Goal: Information Seeking & Learning: Check status

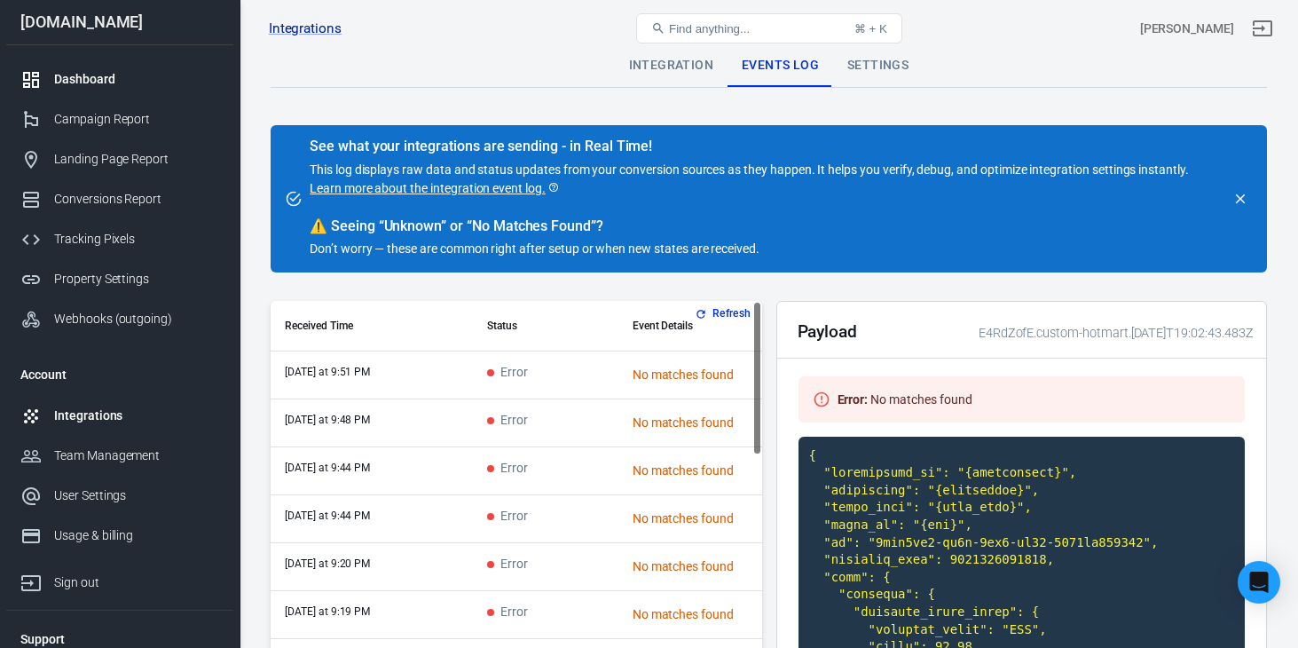
click at [147, 76] on div "Dashboard" at bounding box center [136, 79] width 165 height 19
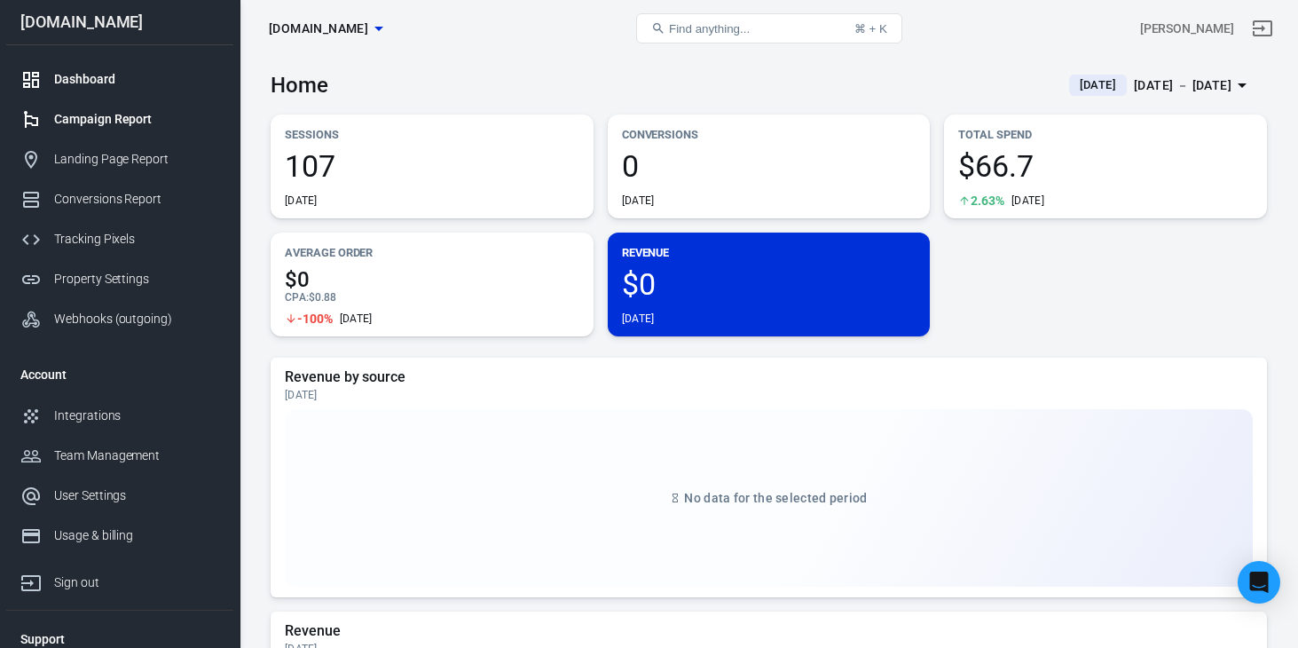
click at [139, 125] on div "Campaign Report" at bounding box center [136, 119] width 165 height 19
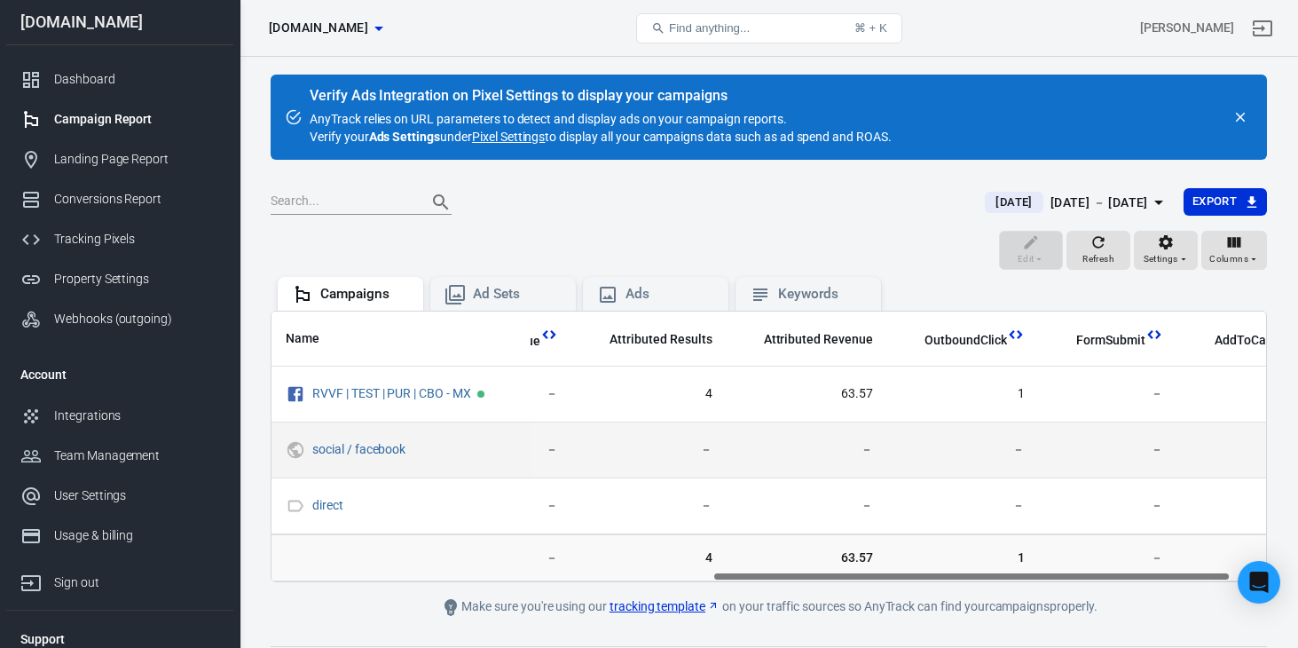
scroll to position [0, 900]
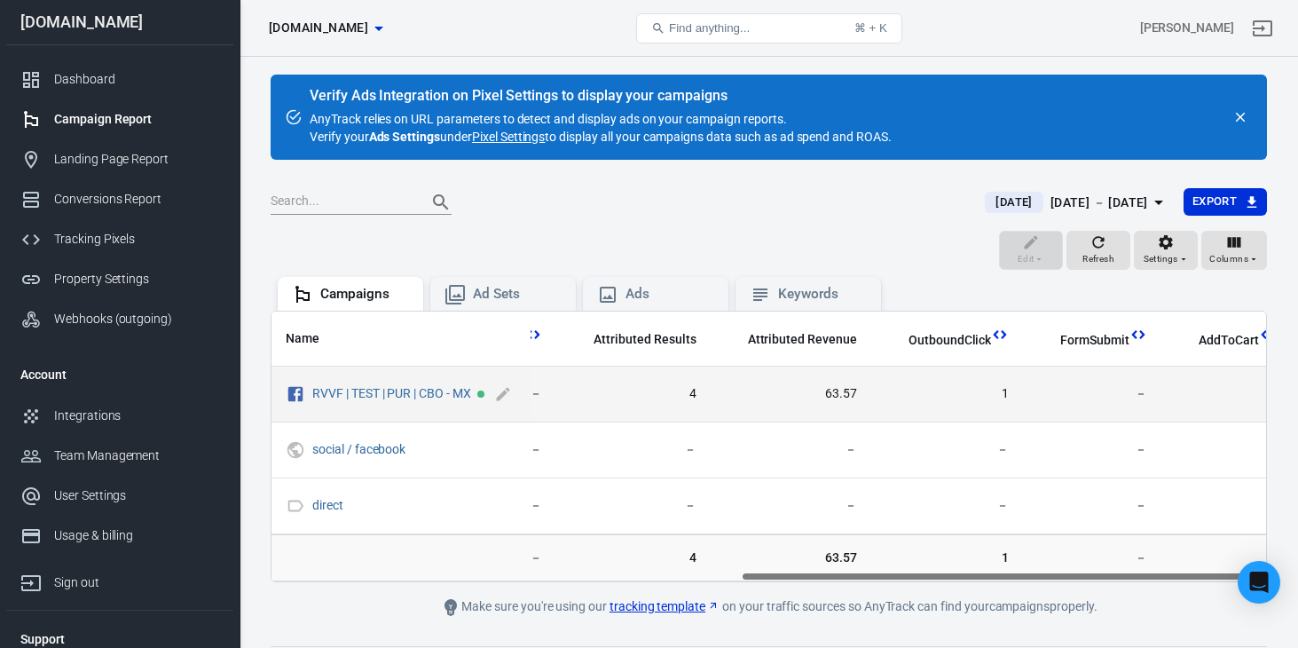
click at [364, 401] on span "RVVF | TEST | PUR | CBO - MX" at bounding box center [391, 394] width 159 height 18
click at [366, 398] on link "RVVF | TEST | PUR | CBO - MX" at bounding box center [391, 393] width 159 height 14
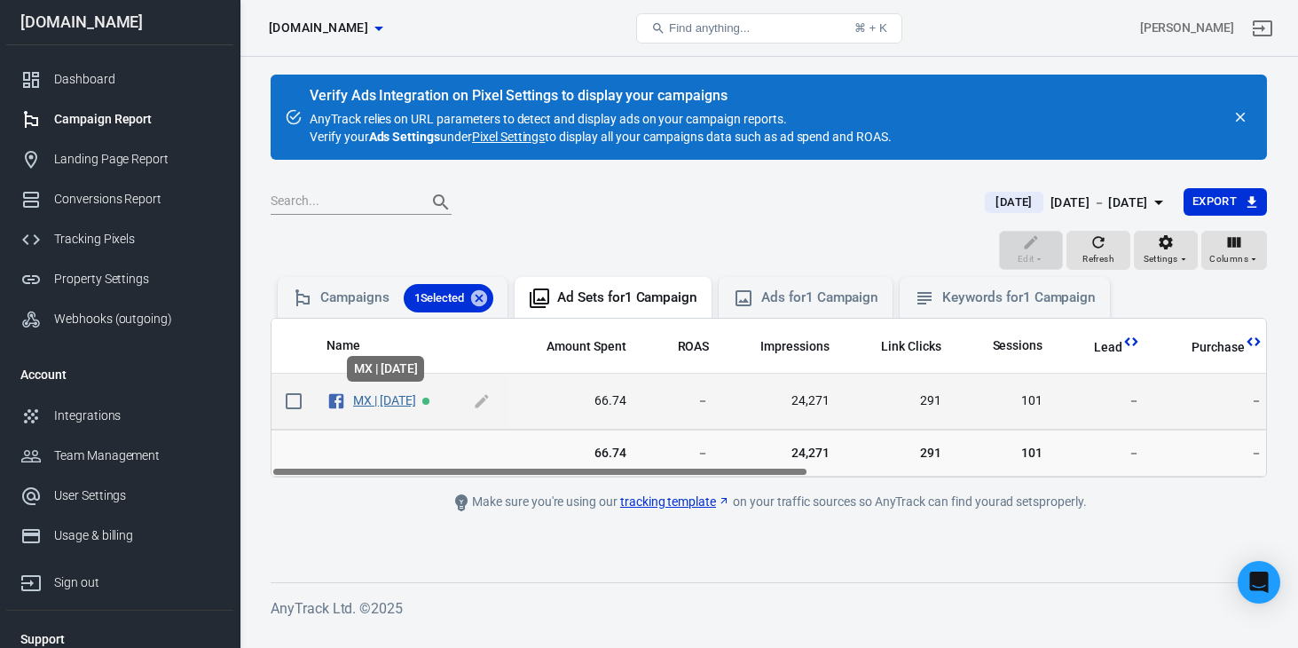
click at [399, 397] on link "MX | [DATE]" at bounding box center [384, 400] width 63 height 14
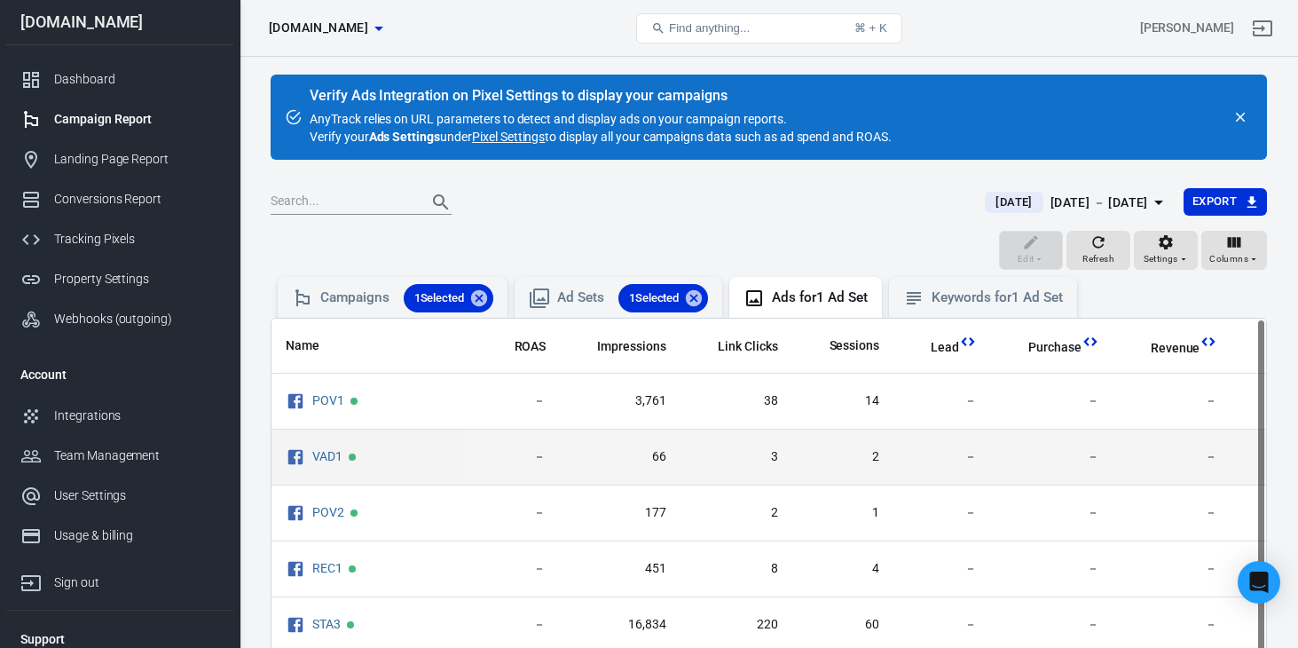
scroll to position [0, 164]
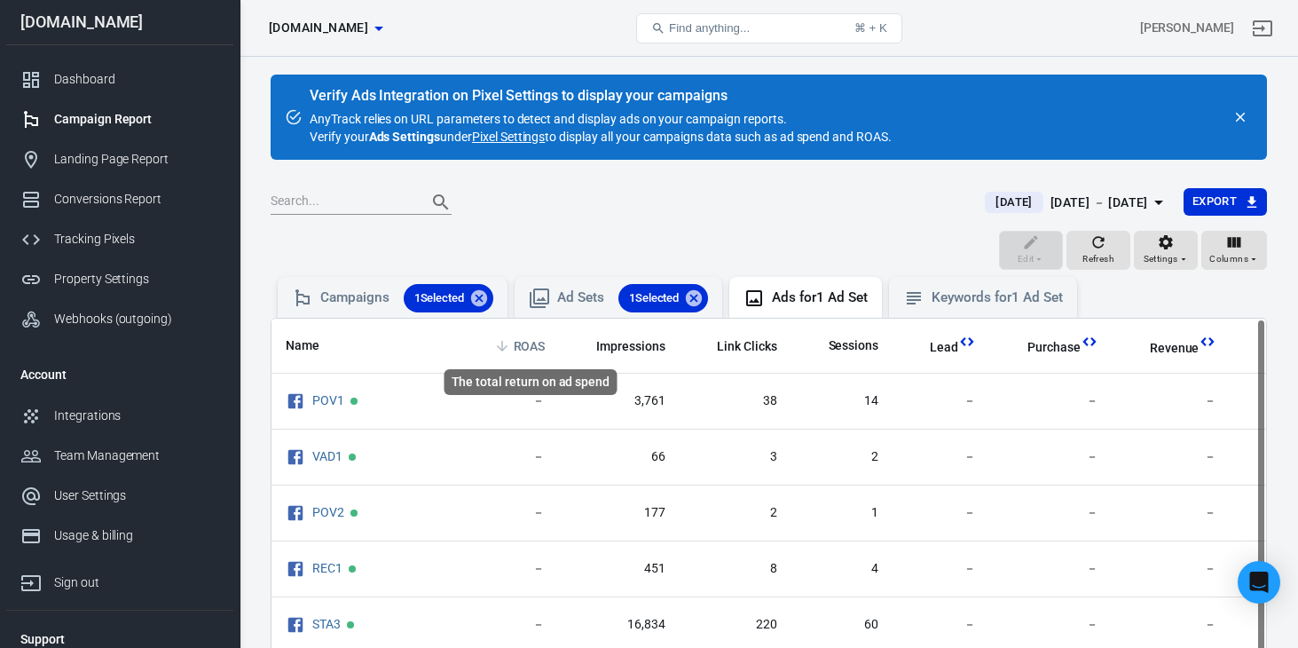
click at [536, 344] on span "ROAS" at bounding box center [530, 347] width 32 height 18
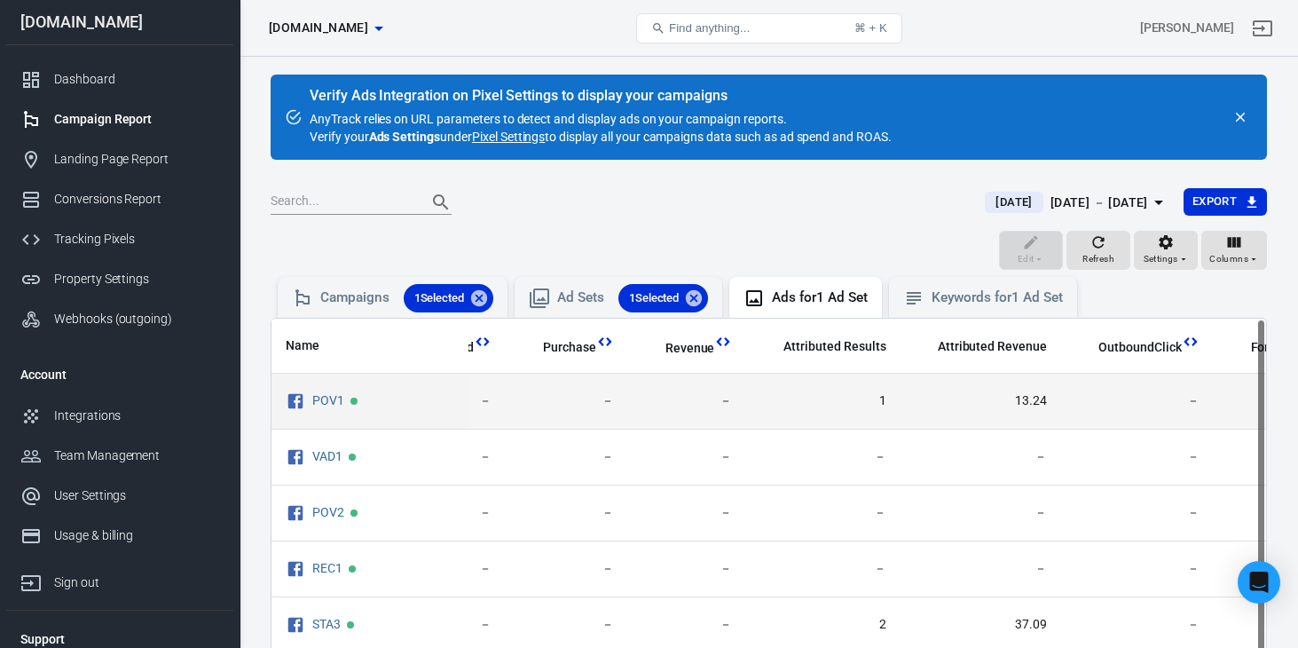
scroll to position [0, 651]
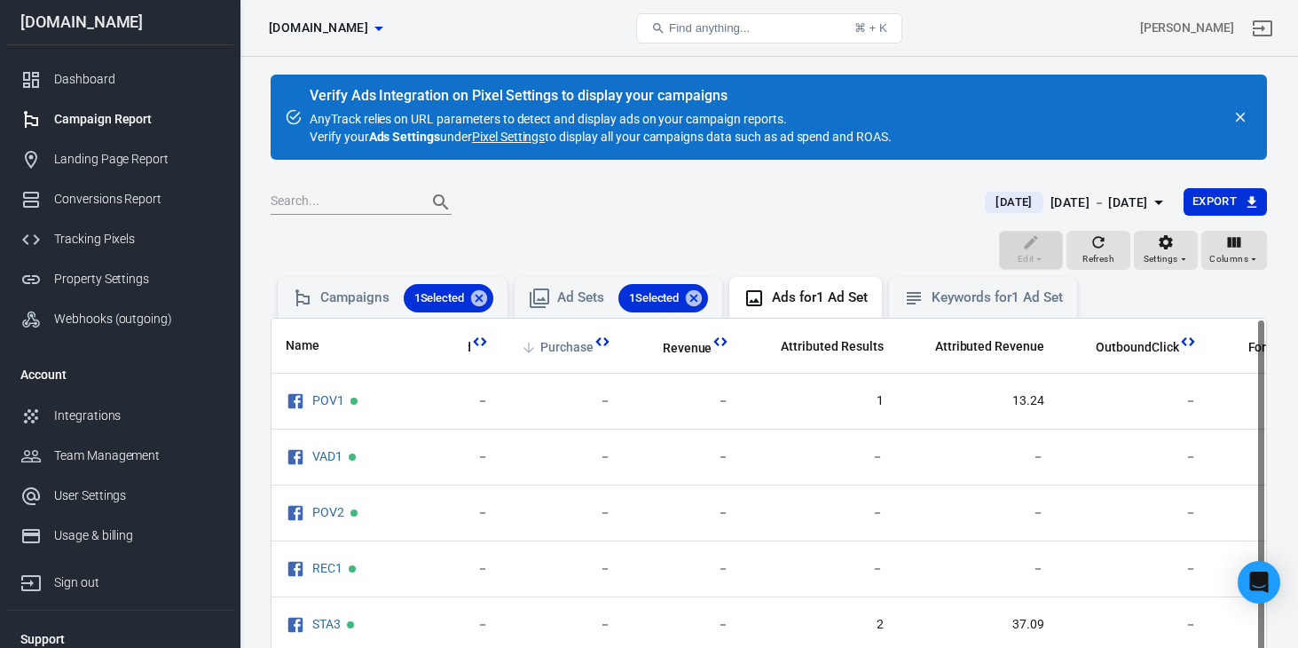
click at [585, 346] on span "Purchase" at bounding box center [566, 348] width 53 height 18
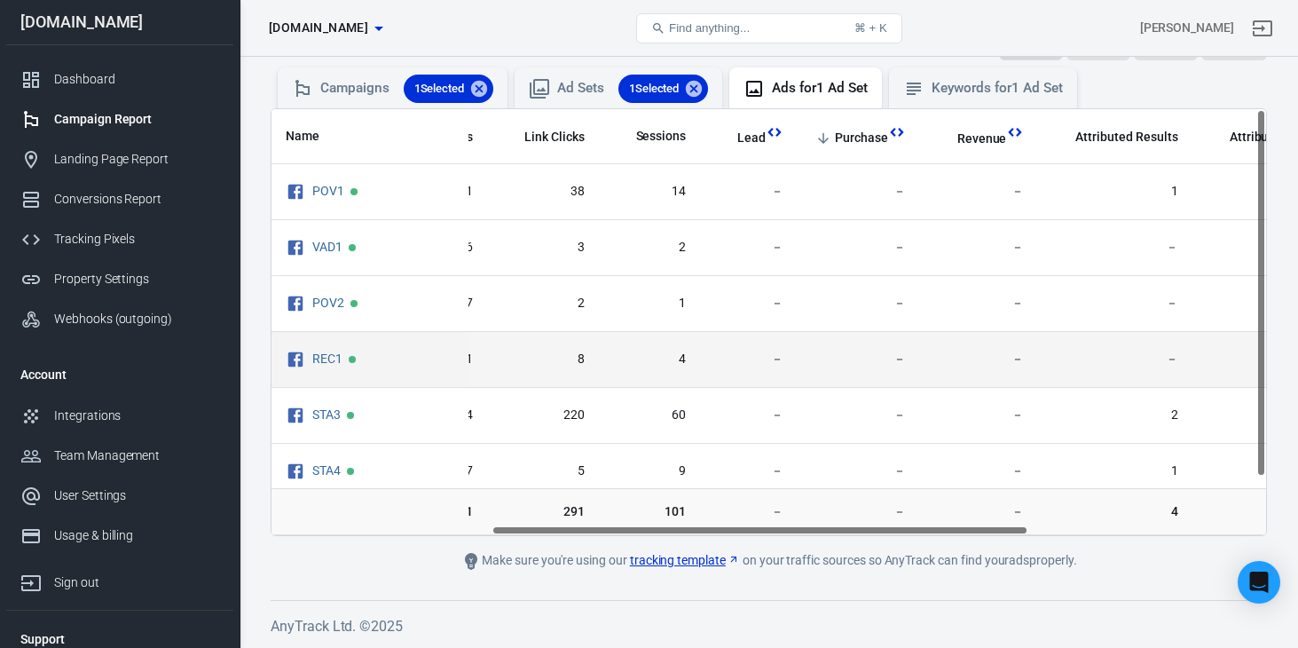
scroll to position [0, 409]
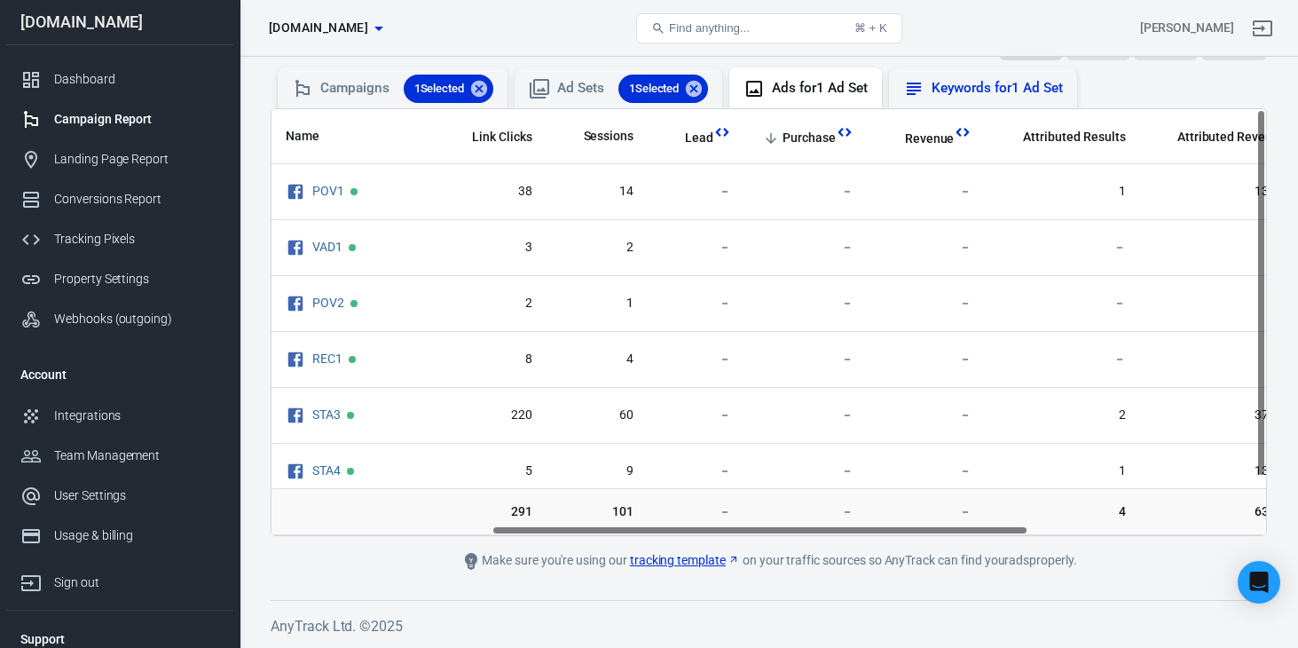
click at [923, 98] on icon at bounding box center [913, 88] width 21 height 21
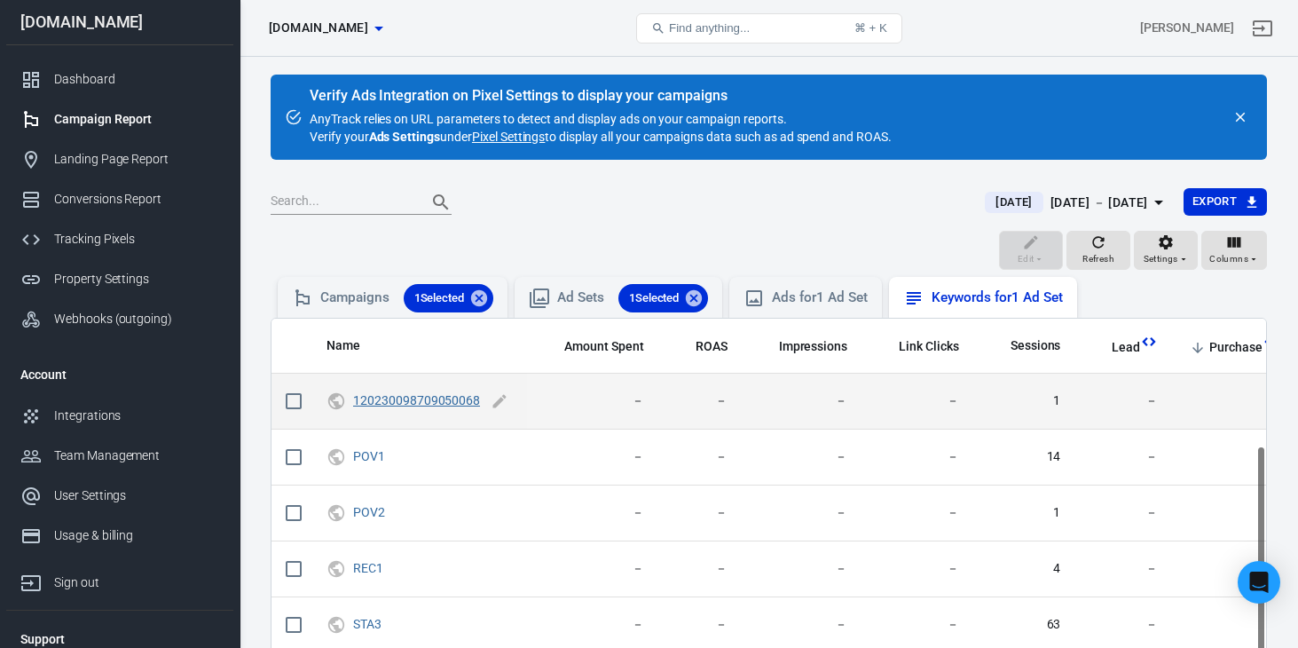
scroll to position [179, 0]
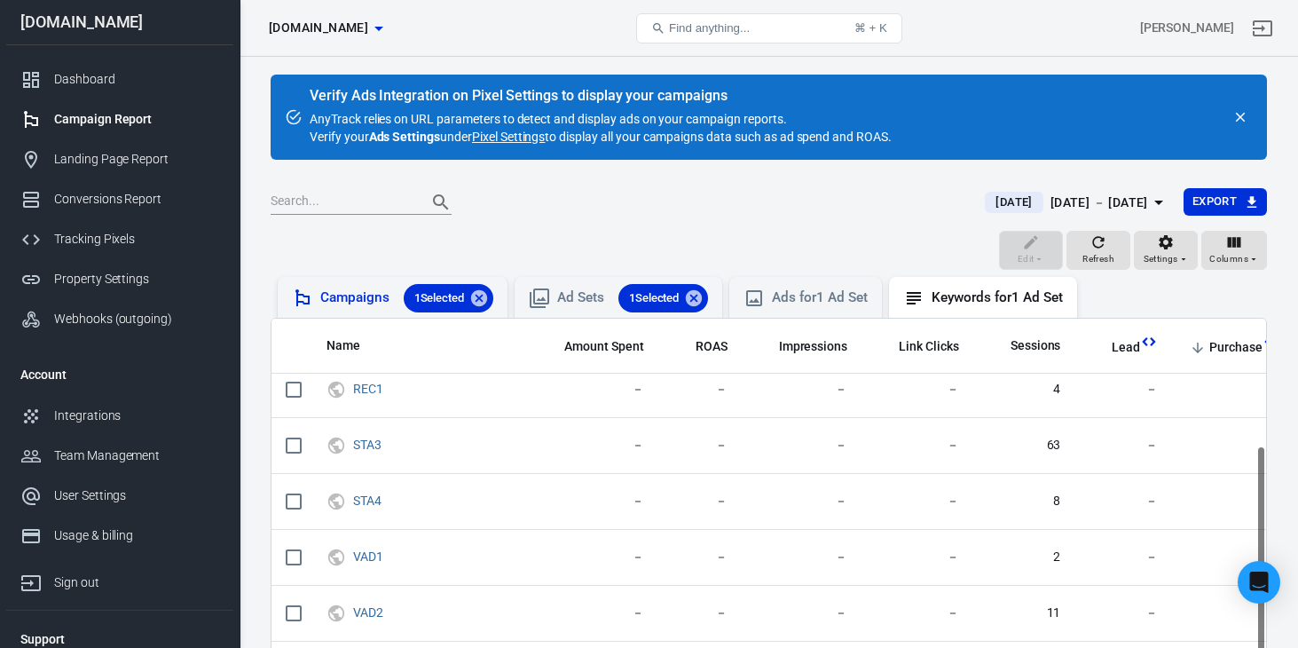
click at [334, 295] on div "Campaigns 1 Selected" at bounding box center [406, 298] width 173 height 28
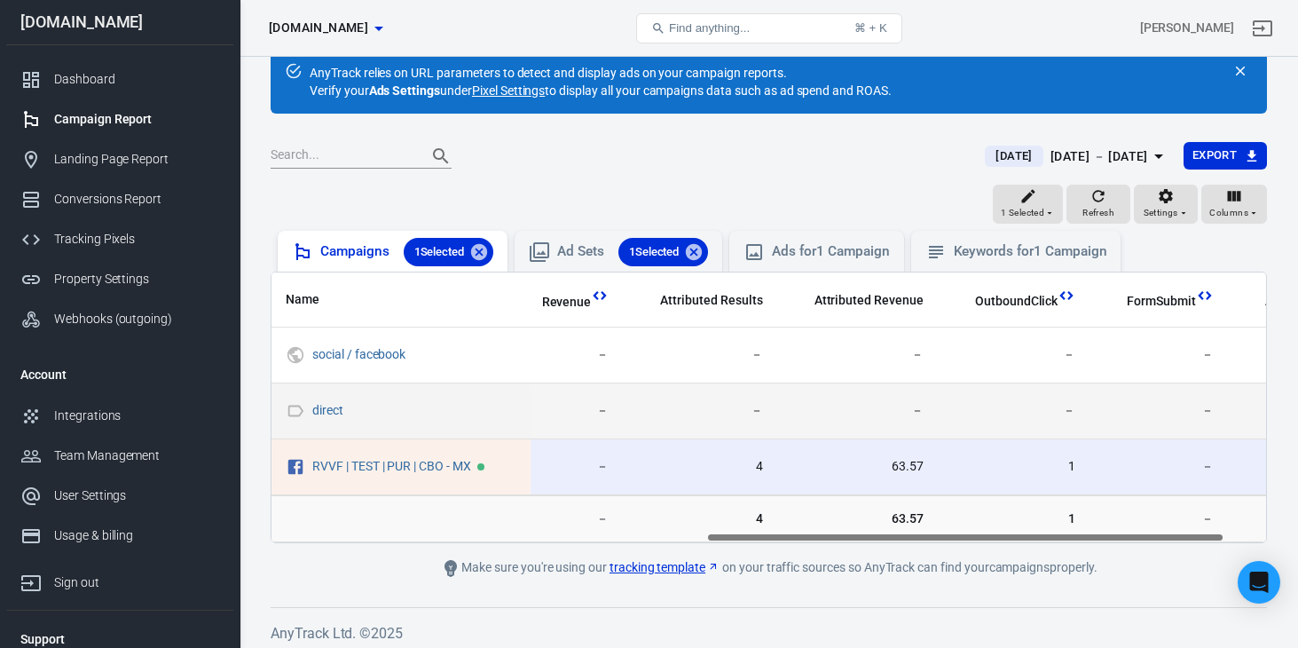
scroll to position [0, 913]
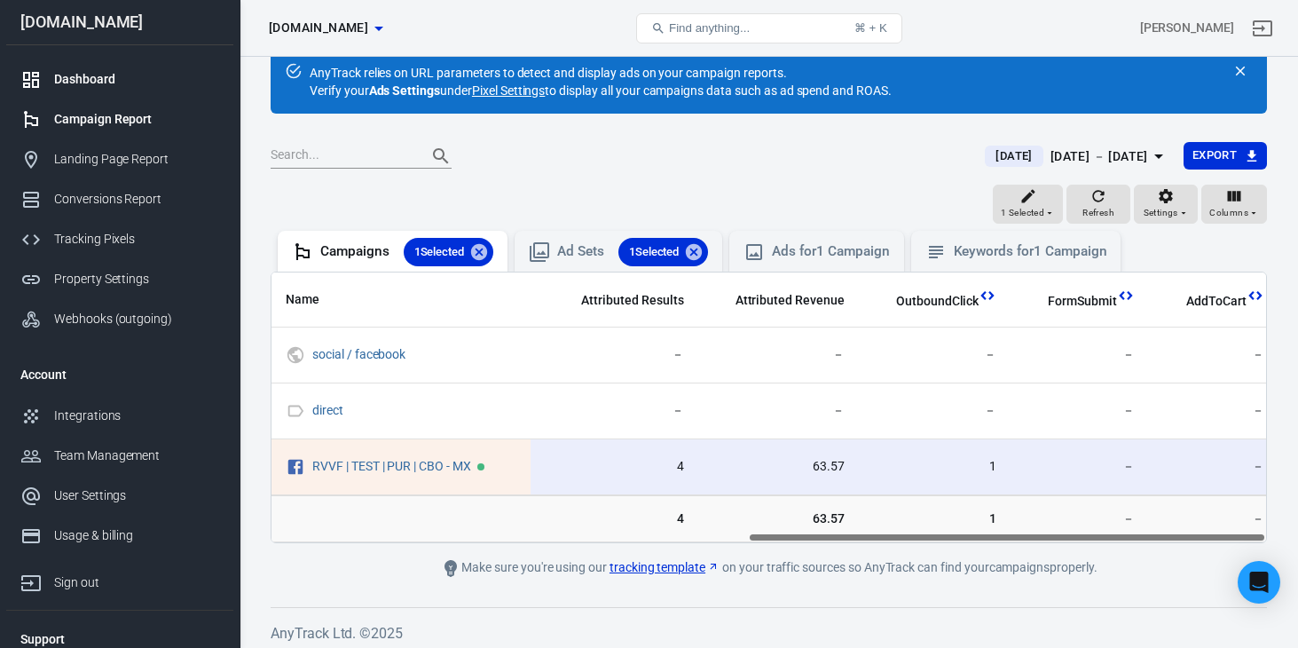
click at [98, 84] on div "Dashboard" at bounding box center [136, 79] width 165 height 19
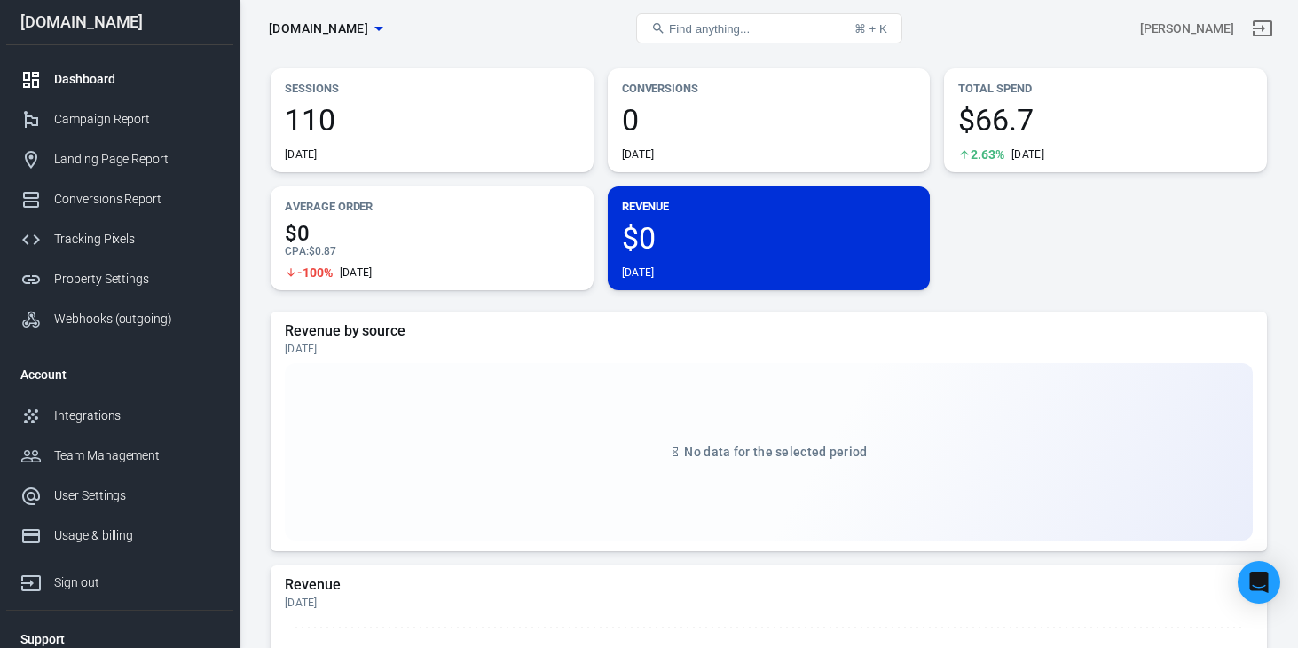
click at [620, 246] on div "Revenue $0 [DATE]" at bounding box center [769, 238] width 323 height 104
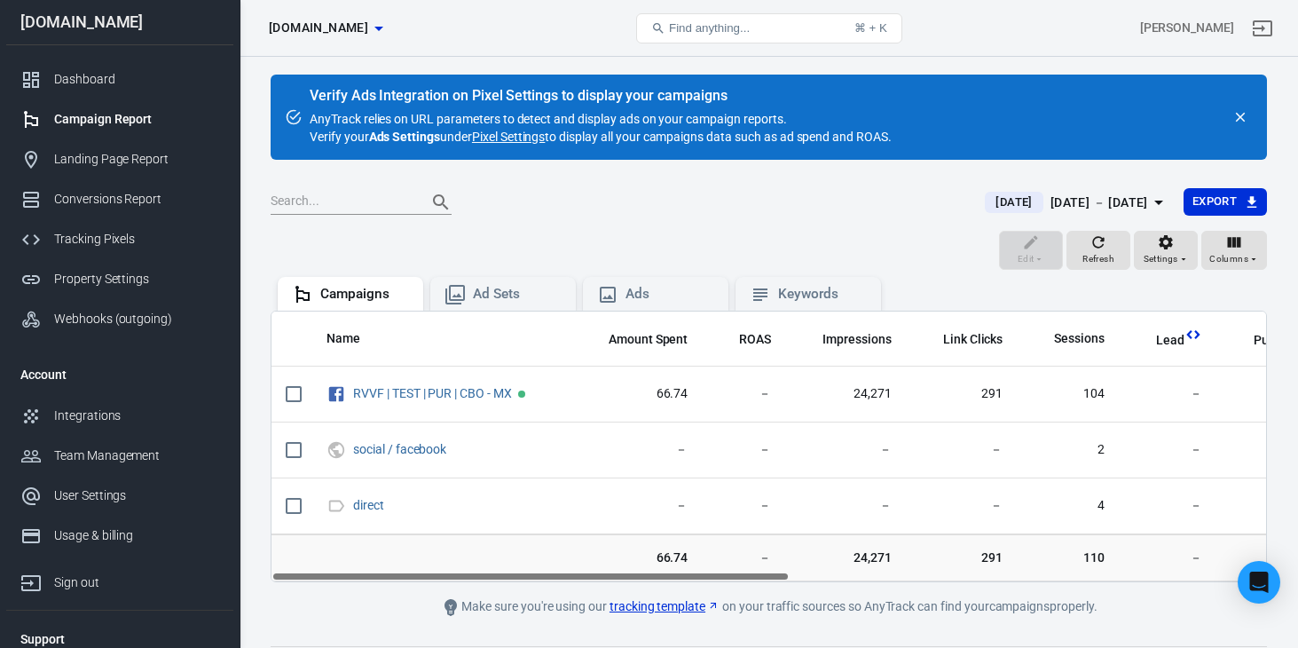
click at [1245, 107] on button "close" at bounding box center [1240, 117] width 25 height 25
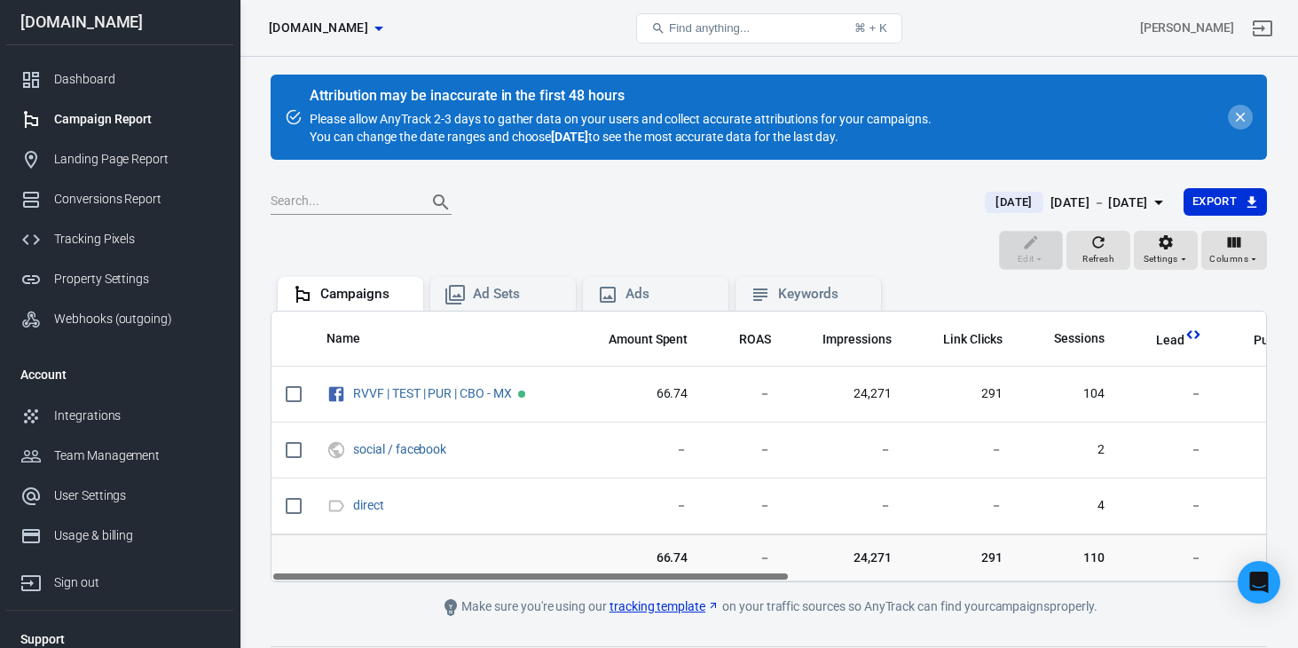
click at [1244, 110] on icon "close" at bounding box center [1240, 117] width 16 height 16
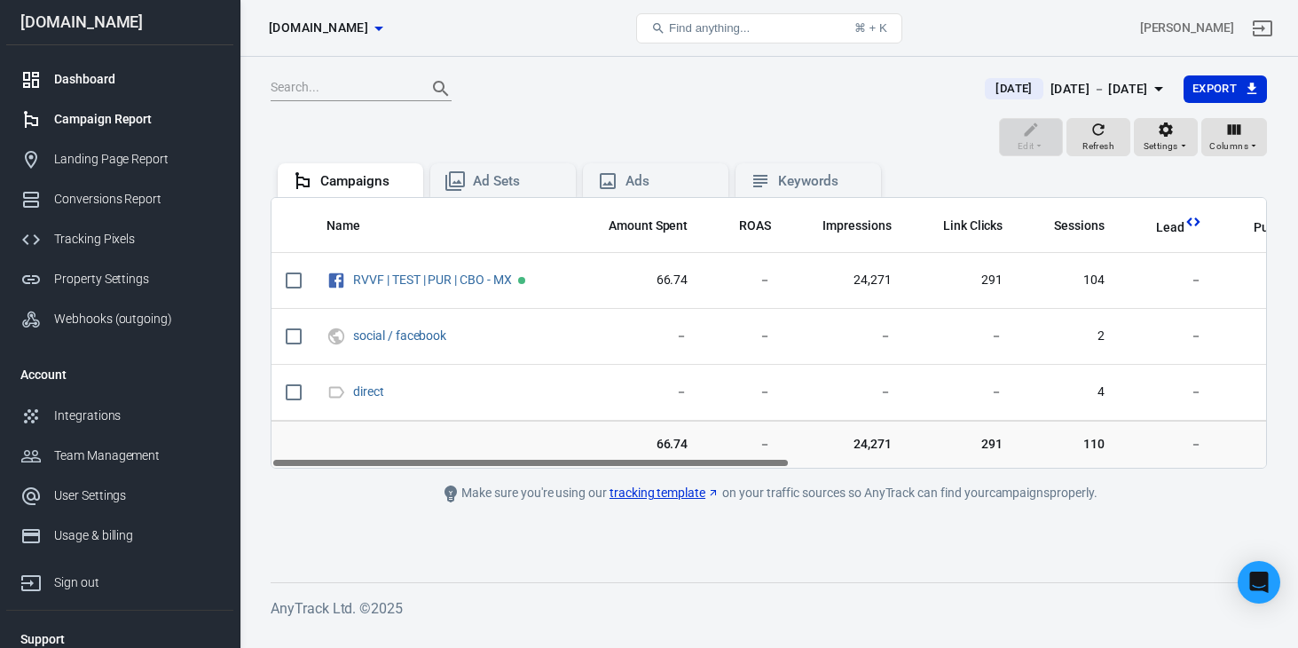
click at [102, 89] on link "Dashboard" at bounding box center [119, 79] width 227 height 40
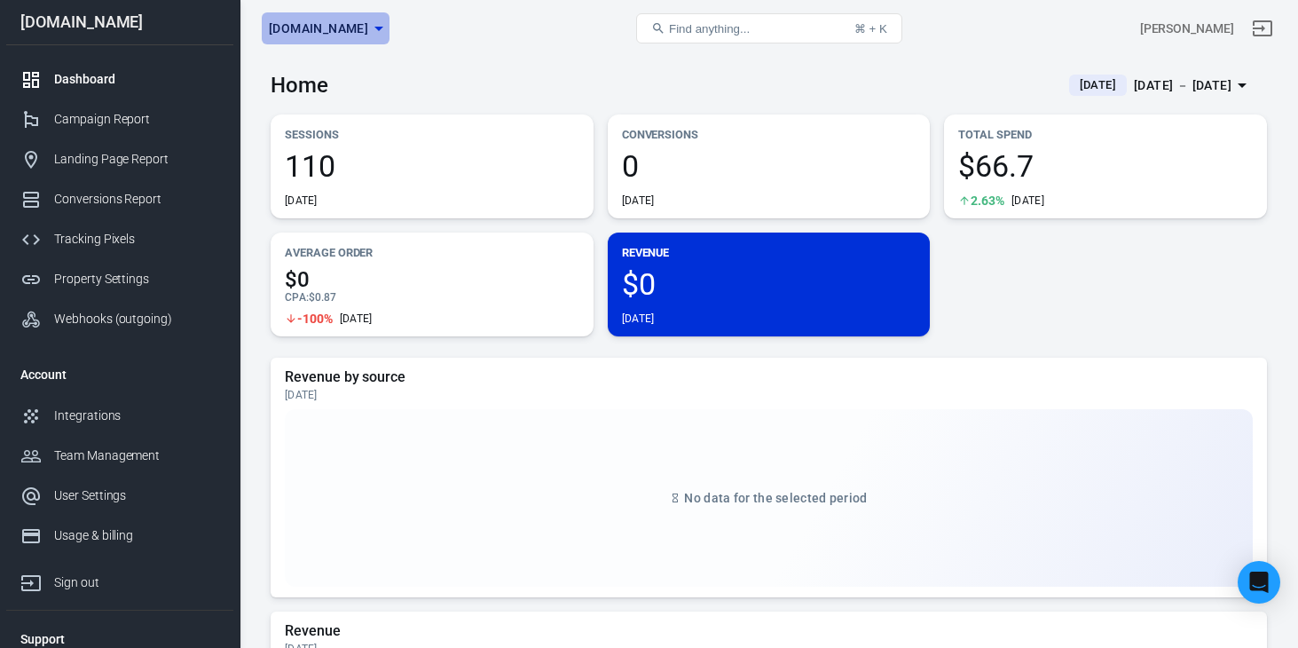
click at [328, 35] on span "[DOMAIN_NAME]" at bounding box center [318, 29] width 99 height 22
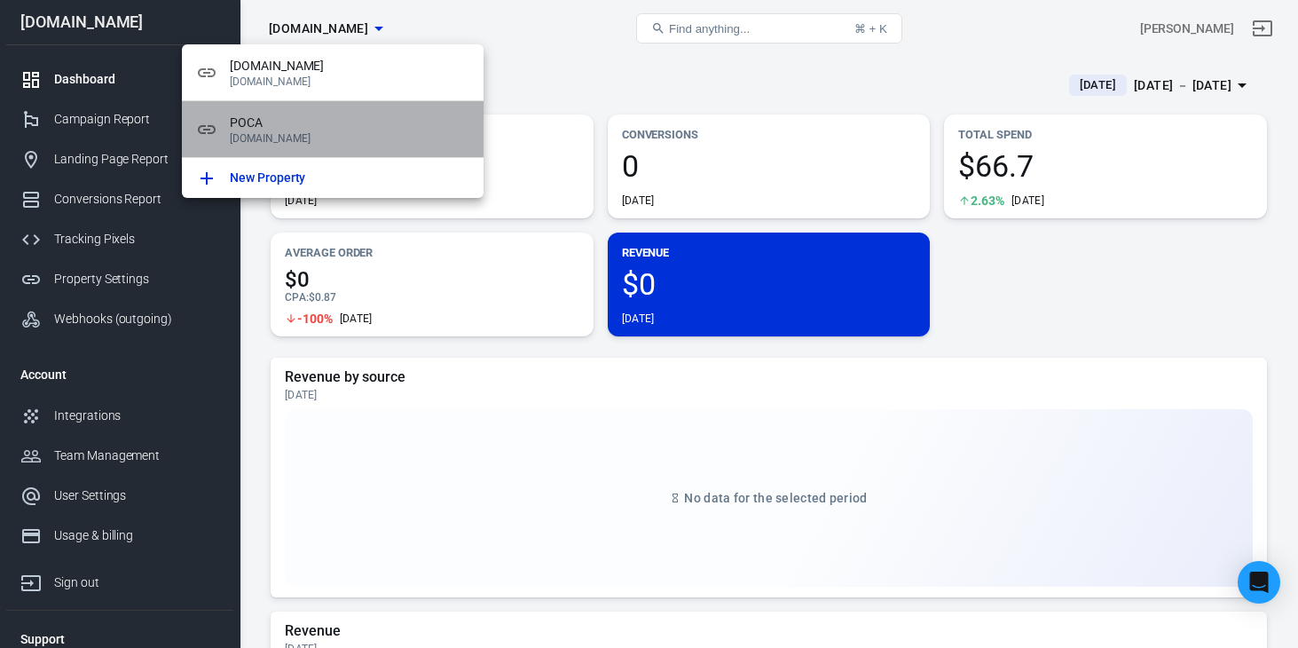
click at [294, 122] on span "POCA" at bounding box center [350, 123] width 240 height 19
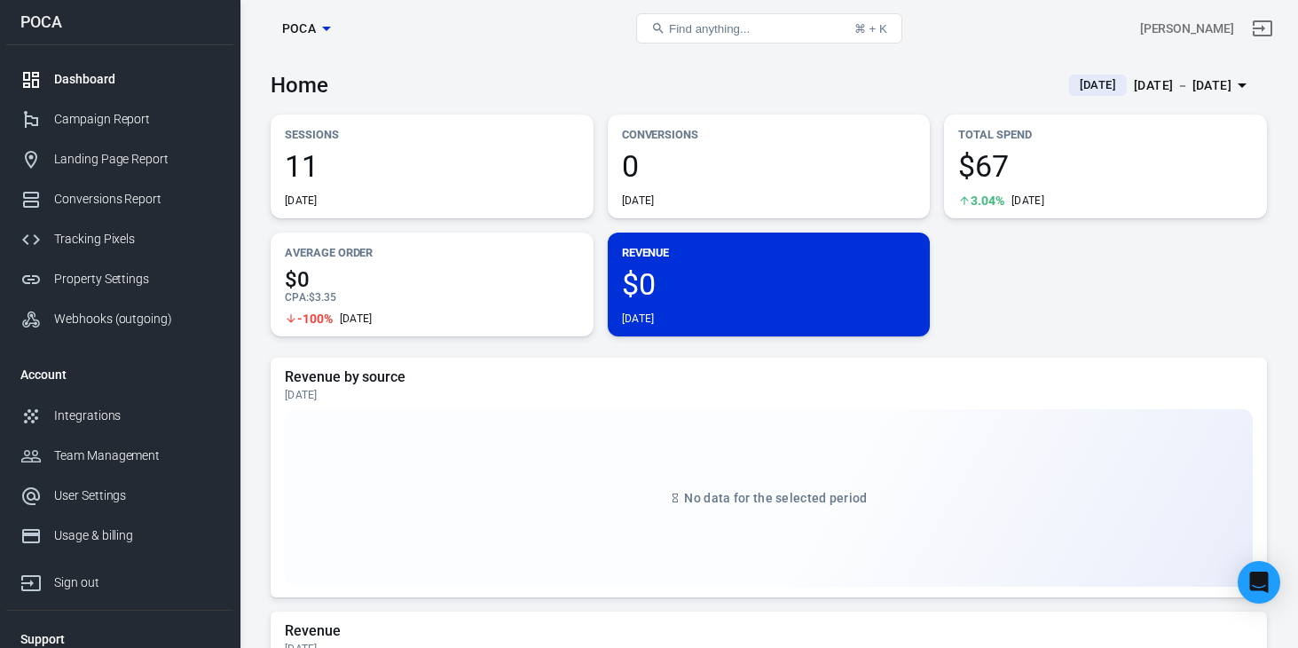
click at [310, 31] on span "POCA" at bounding box center [299, 29] width 35 height 22
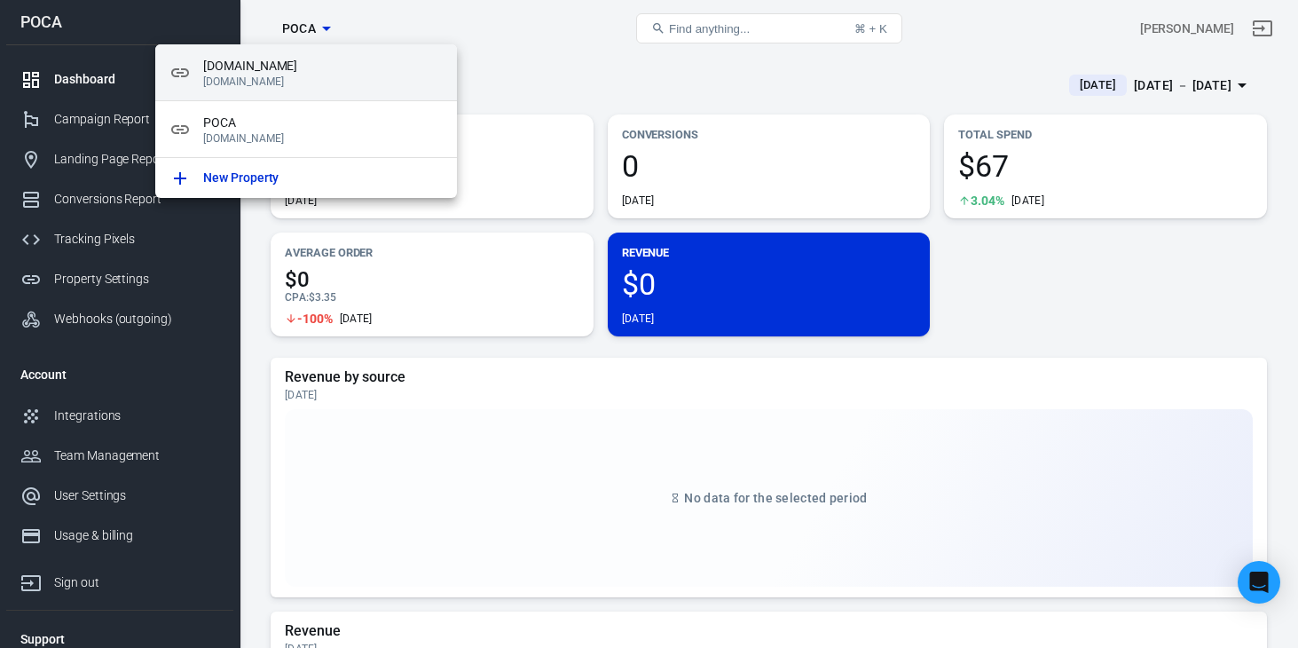
click at [308, 72] on span "[DOMAIN_NAME]" at bounding box center [323, 66] width 240 height 19
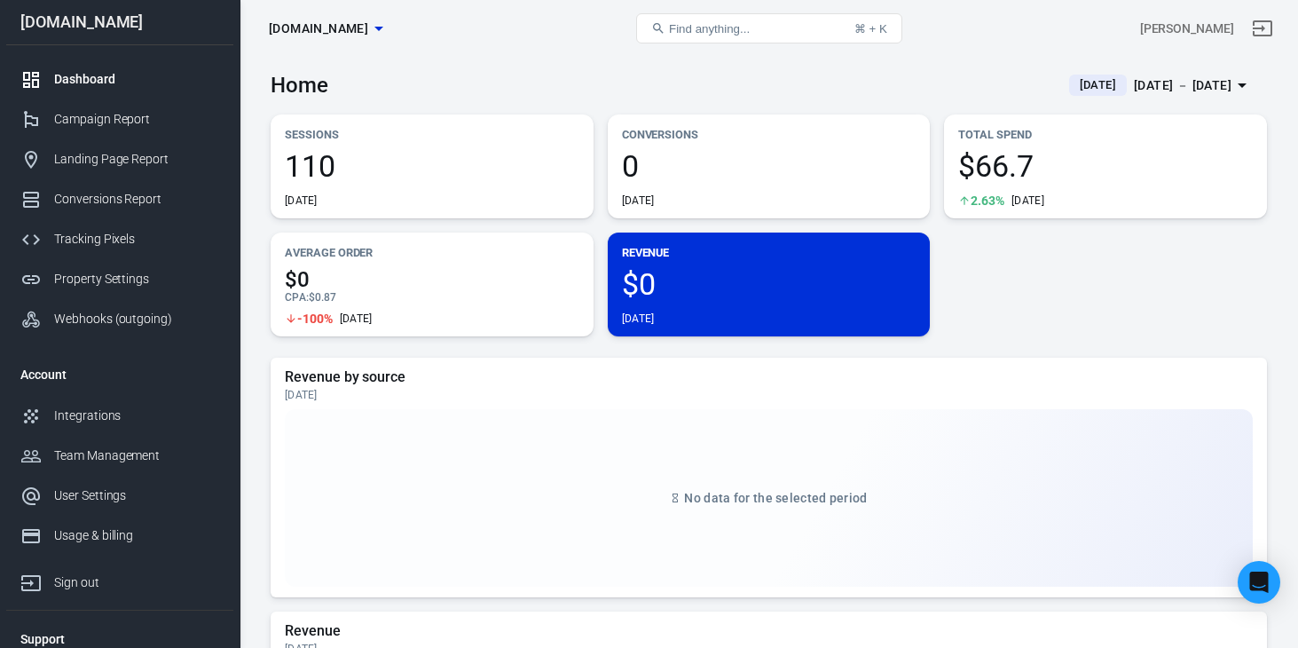
click at [365, 39] on button "[DOMAIN_NAME]" at bounding box center [326, 28] width 128 height 33
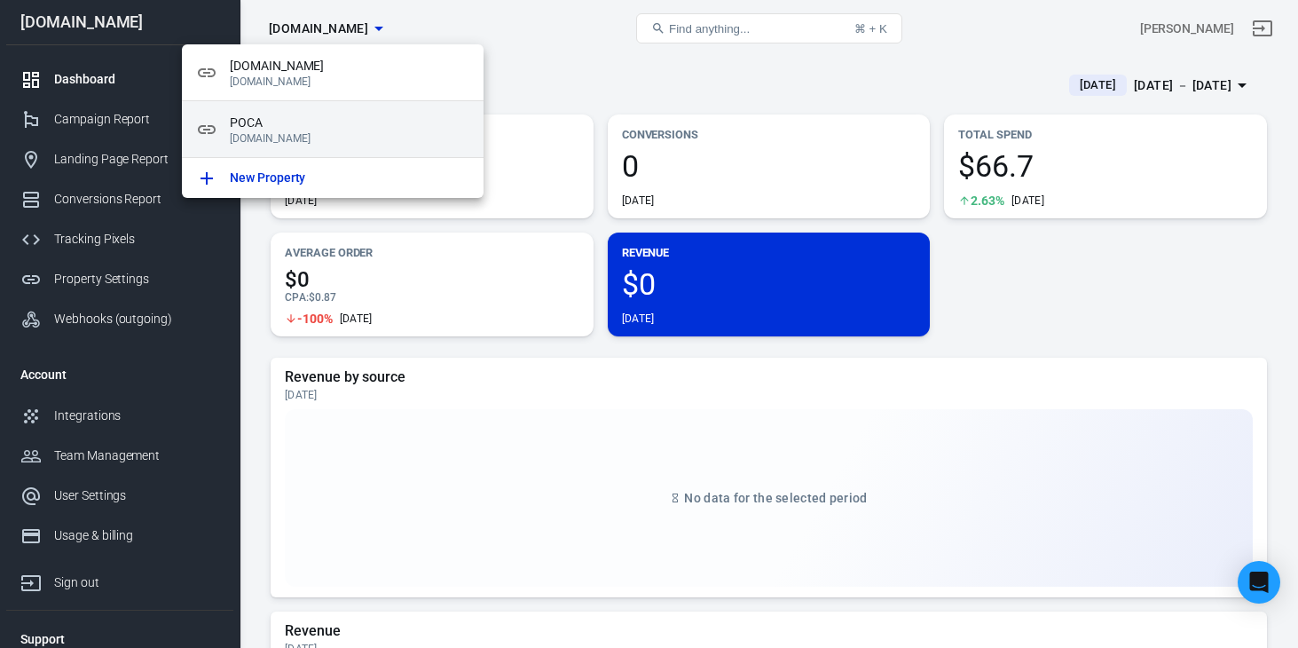
click at [357, 147] on div "POCA [DOMAIN_NAME]" at bounding box center [333, 129] width 302 height 57
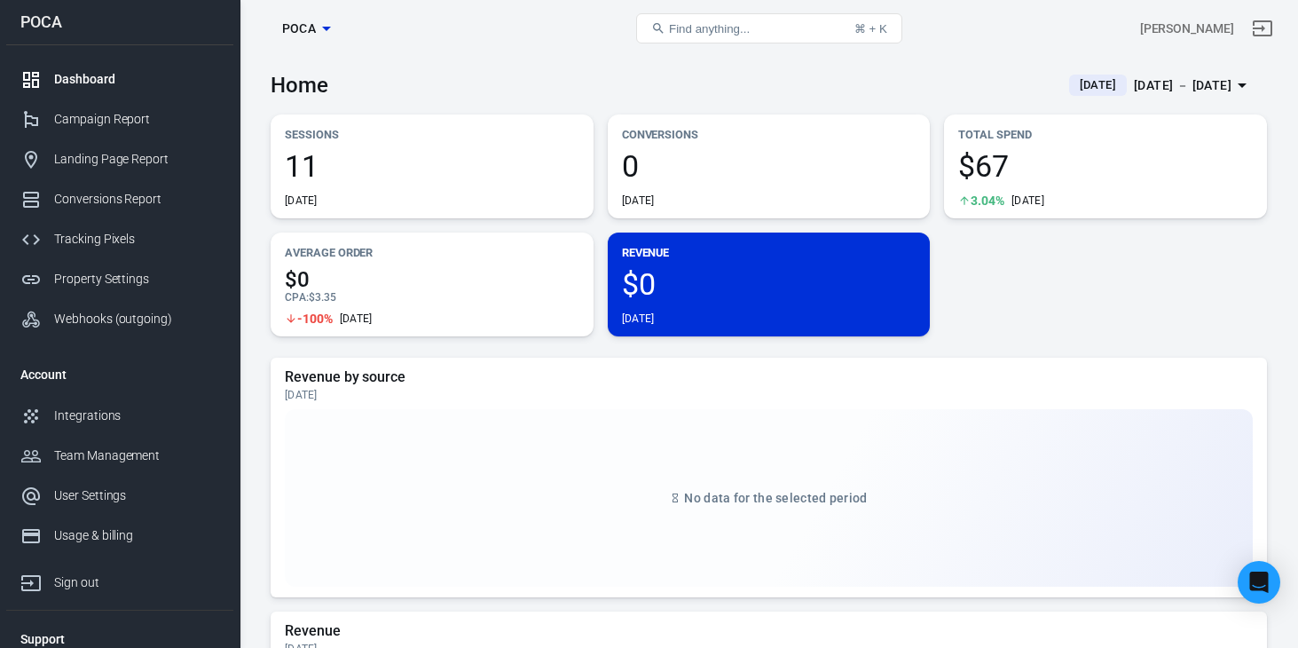
click at [327, 28] on icon "button" at bounding box center [326, 29] width 9 height 4
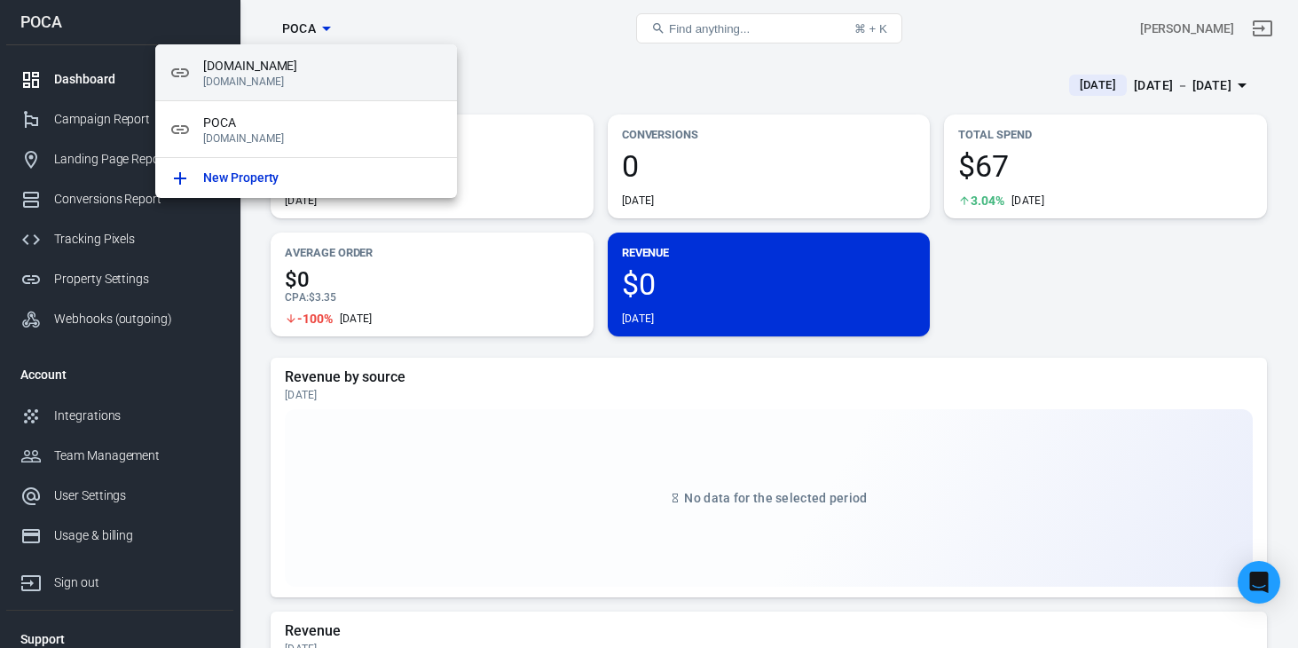
click at [323, 70] on span "[DOMAIN_NAME]" at bounding box center [323, 66] width 240 height 19
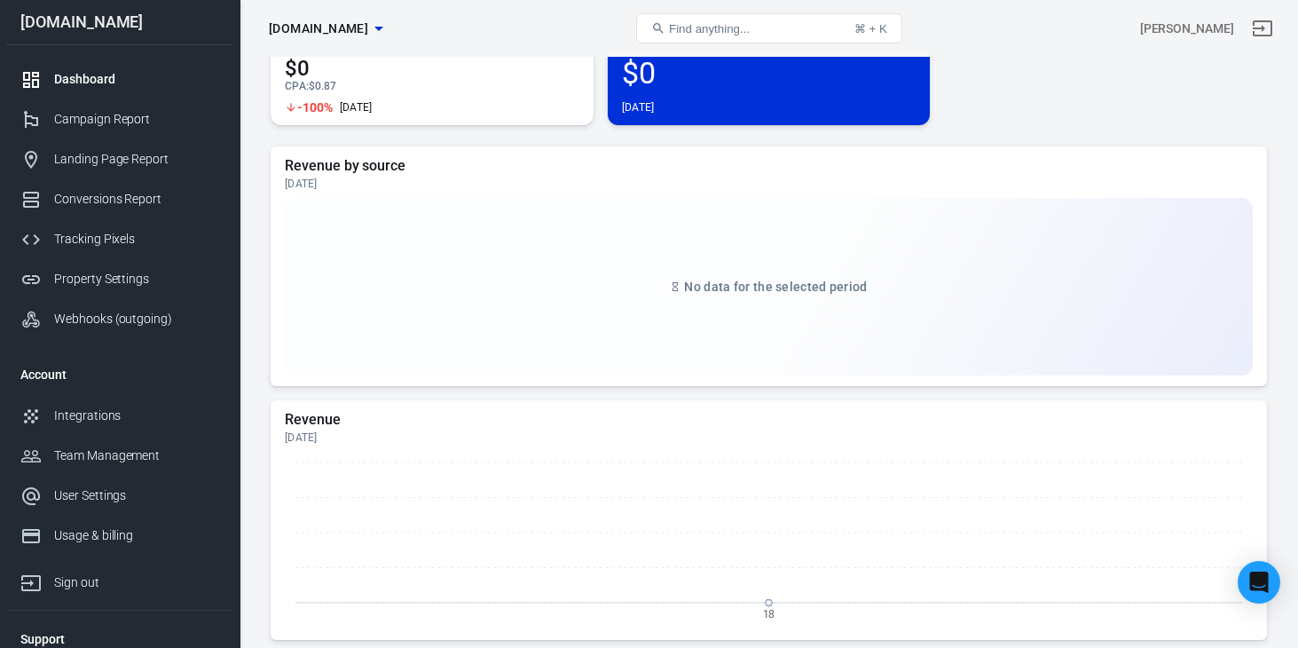
scroll to position [336, 0]
